Goal: Register for event/course

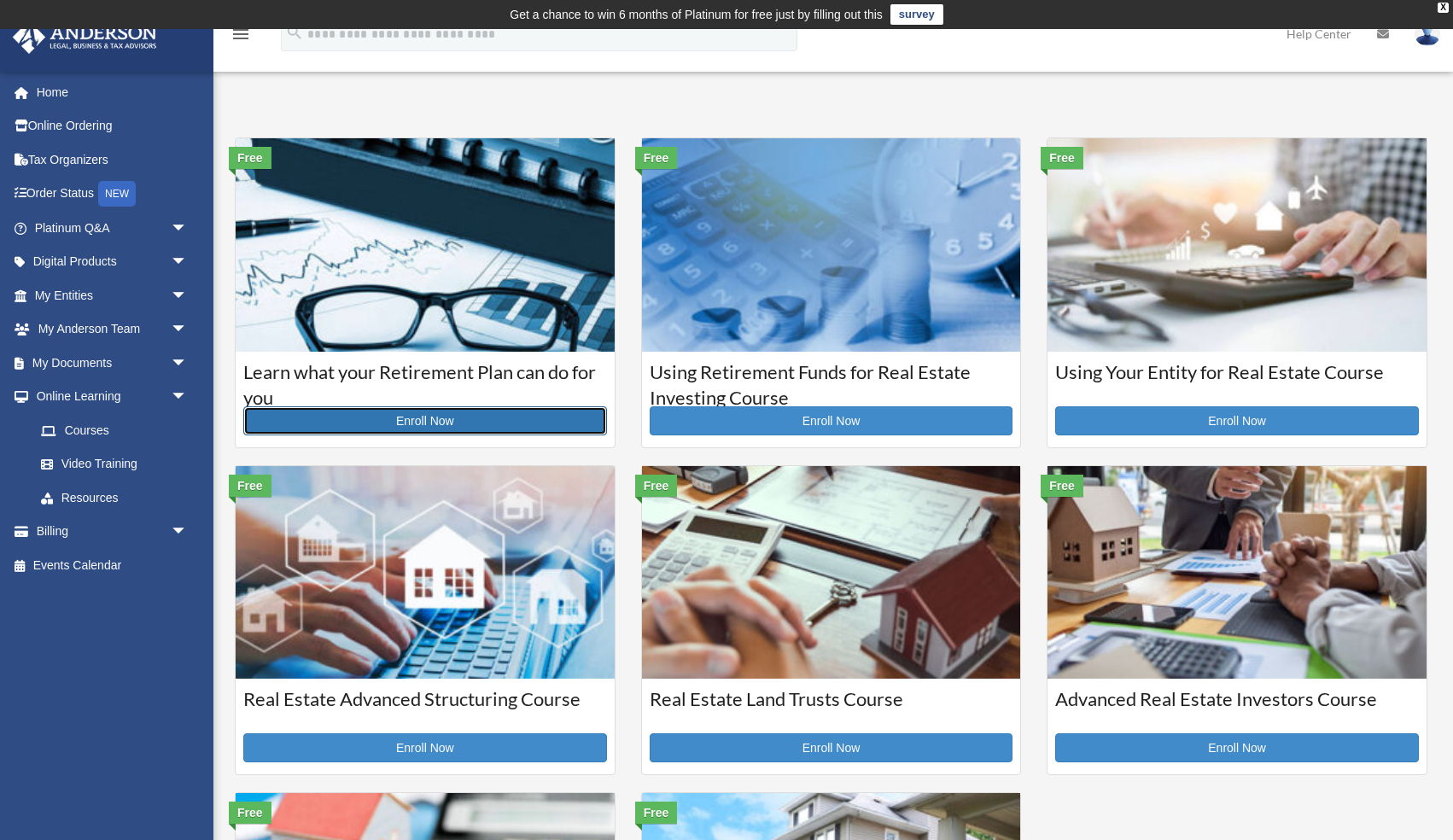
click at [430, 424] on link "Enroll Now" at bounding box center [425, 420] width 363 height 29
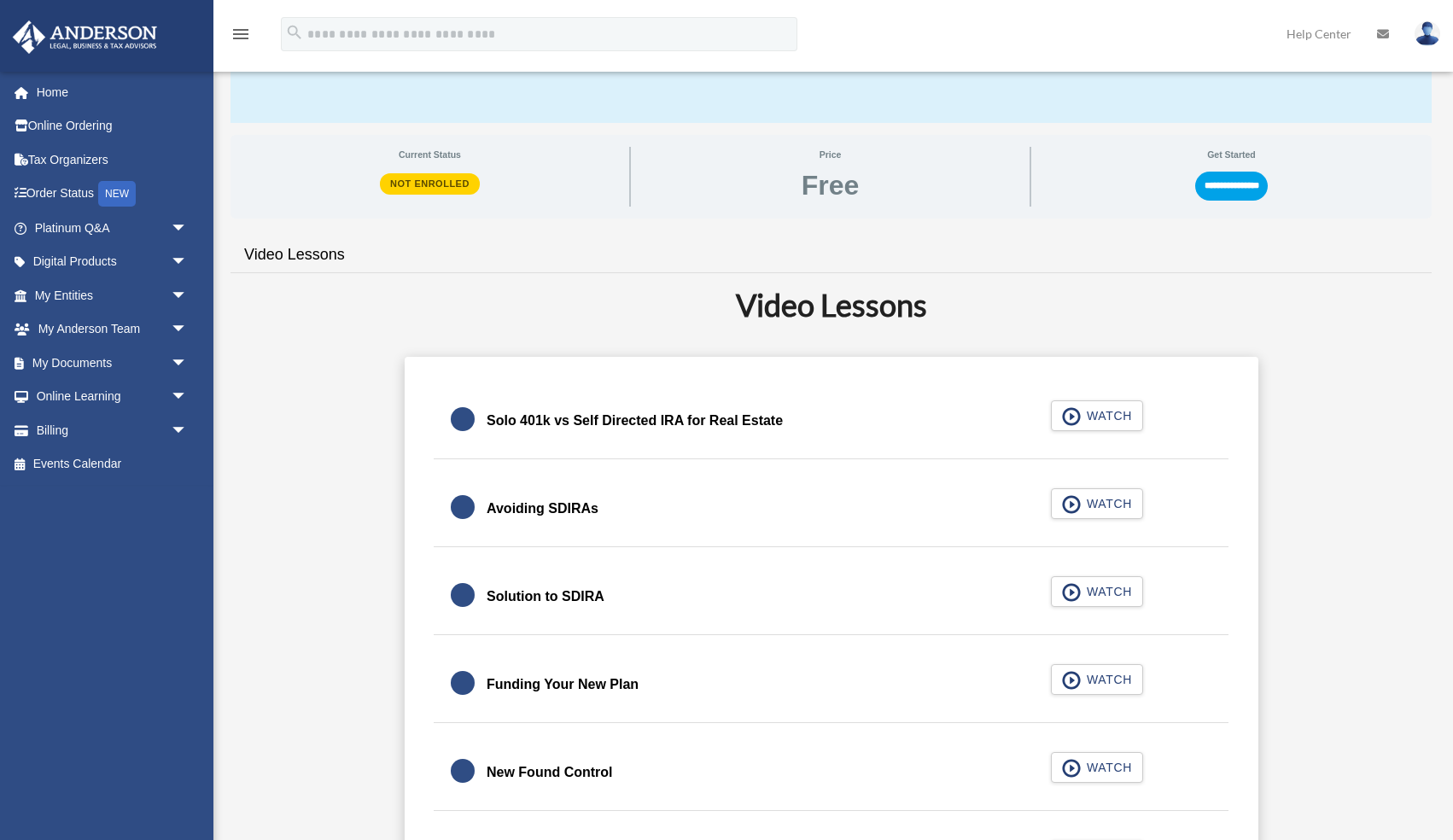
scroll to position [257, 0]
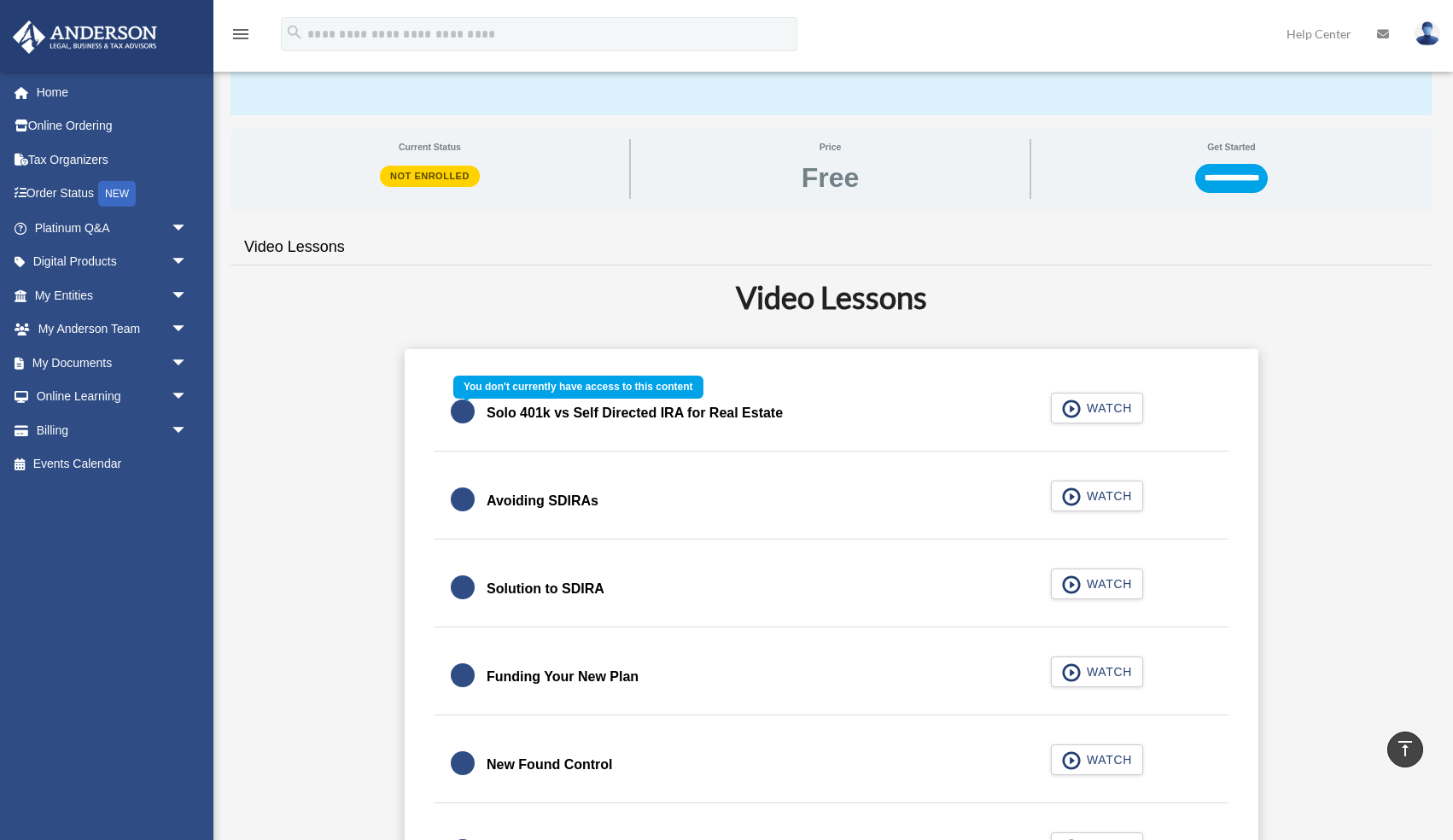
click at [1084, 411] on div "Solo 401k vs Self Directed IRA for Real Estate WATCH" at bounding box center [831, 413] width 837 height 76
click at [1201, 174] on input "**********" at bounding box center [1231, 178] width 72 height 29
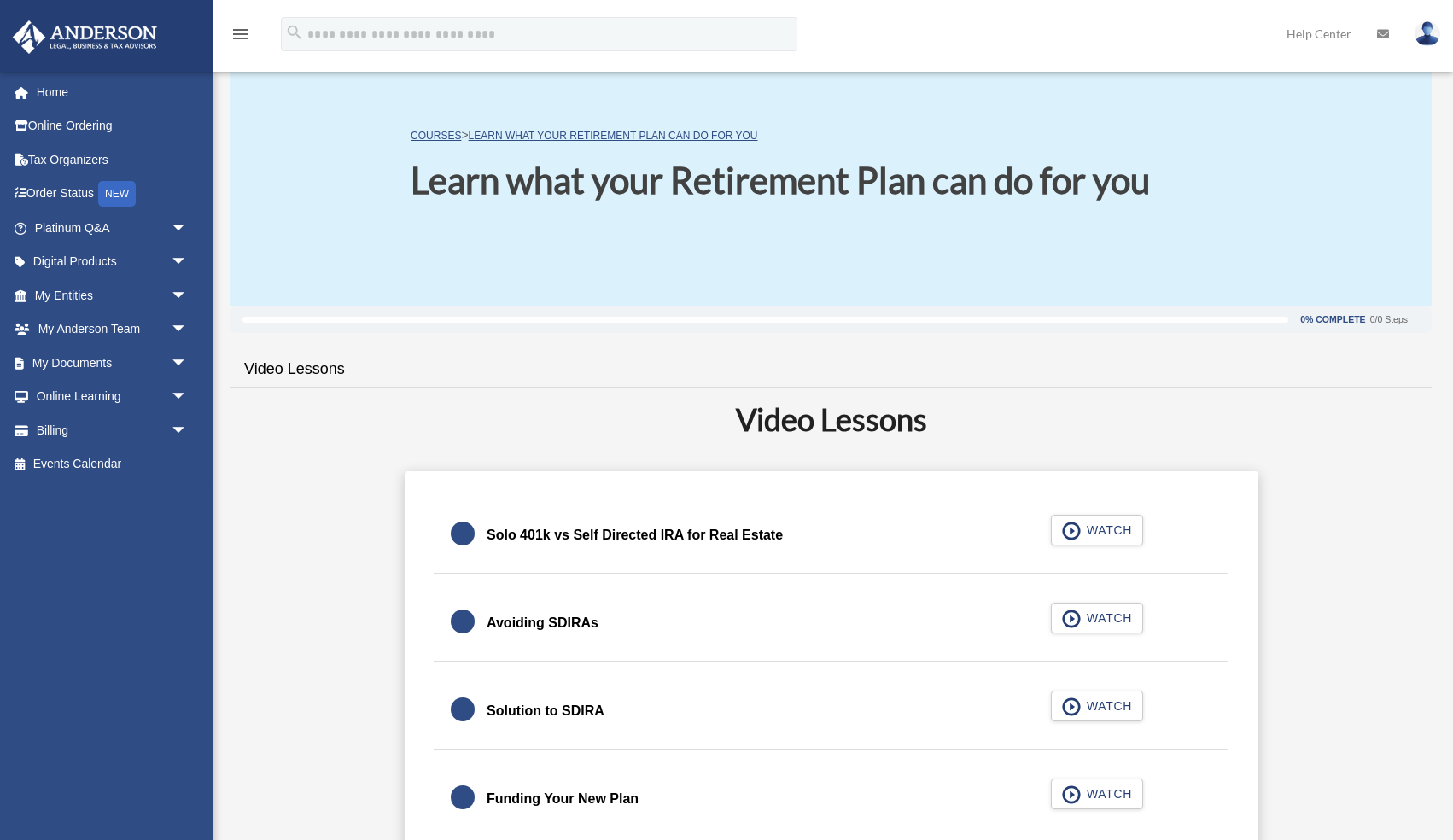
scroll to position [92, 0]
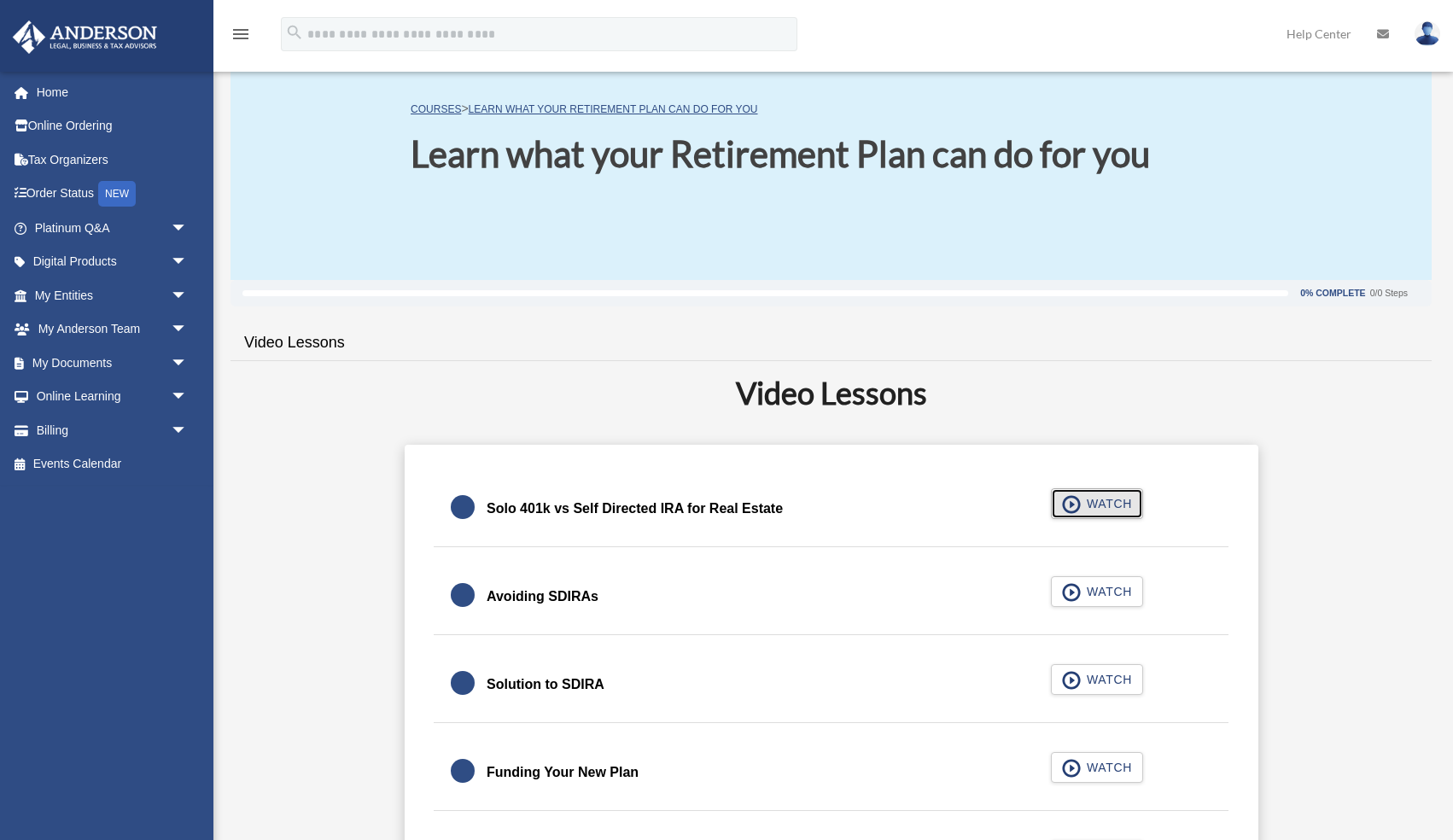
click at [1084, 496] on span "WATCH" at bounding box center [1107, 503] width 50 height 17
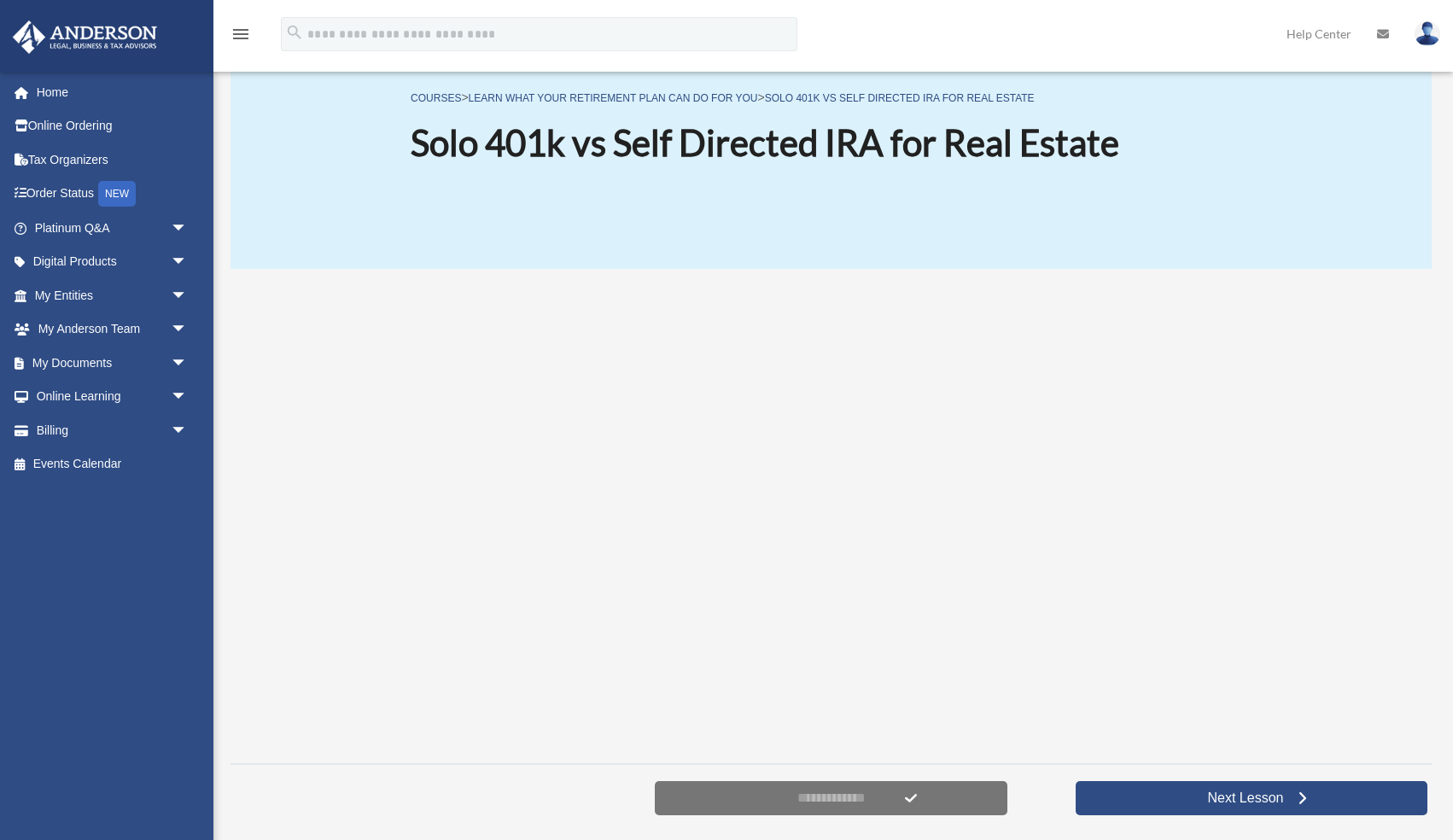
scroll to position [169, 0]
